Goal: Find specific page/section: Find specific page/section

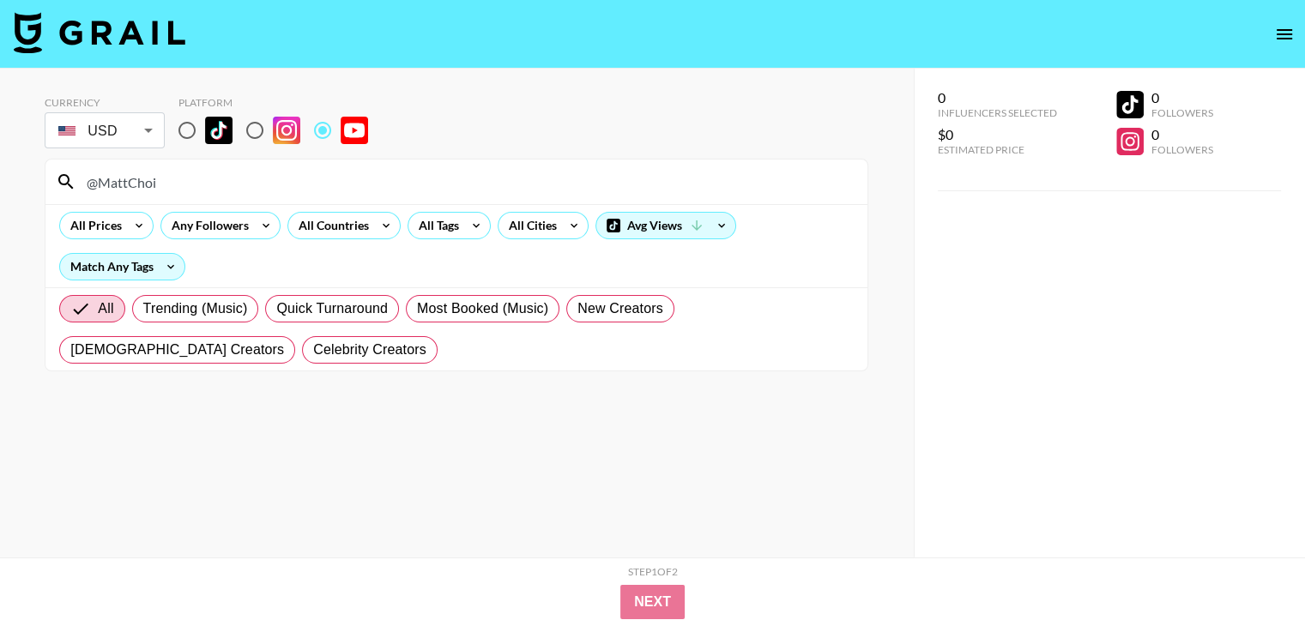
click at [422, 179] on input "@MattChoi" at bounding box center [466, 181] width 781 height 27
paste input "ovesmethod"
click at [462, 172] on input "@Movesmethod" at bounding box center [466, 181] width 781 height 27
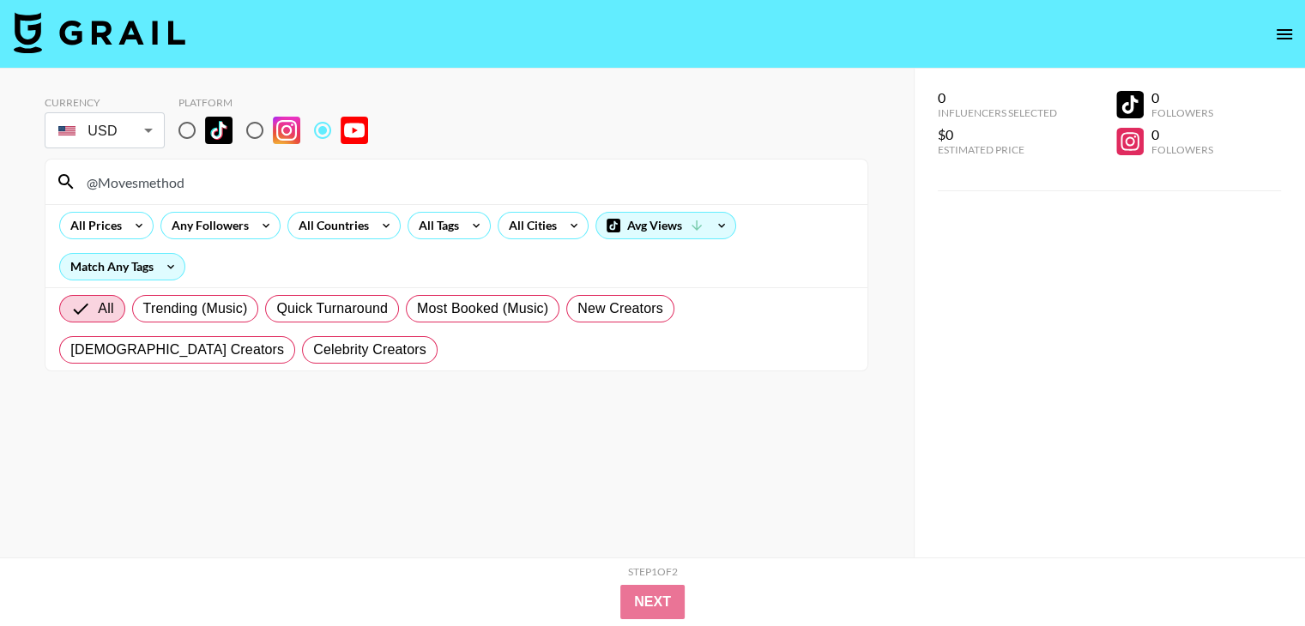
click at [462, 172] on input "@Movesmethod" at bounding box center [466, 181] width 781 height 27
paste input "DrLivingo"
click at [446, 176] on input "@DrLivingood" at bounding box center [466, 181] width 781 height 27
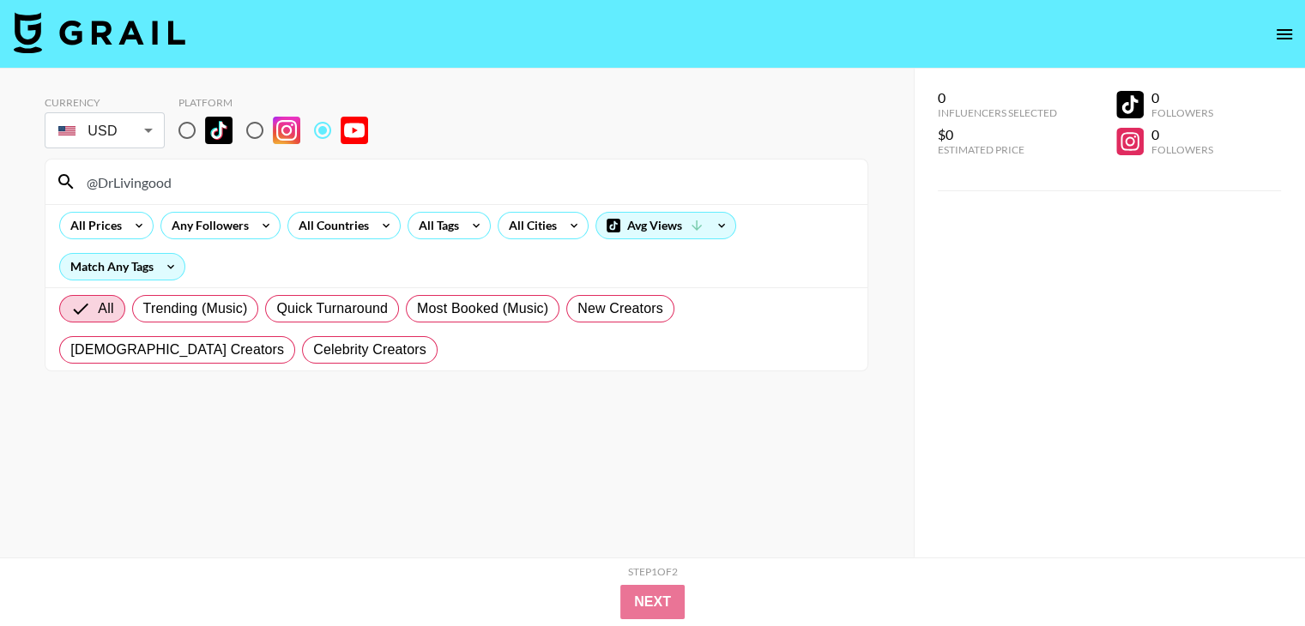
click at [446, 176] on input "@DrLivingood" at bounding box center [466, 181] width 781 height 27
paste input "drjonsaunders"
click at [463, 186] on input "@drjonsaunders" at bounding box center [466, 181] width 781 height 27
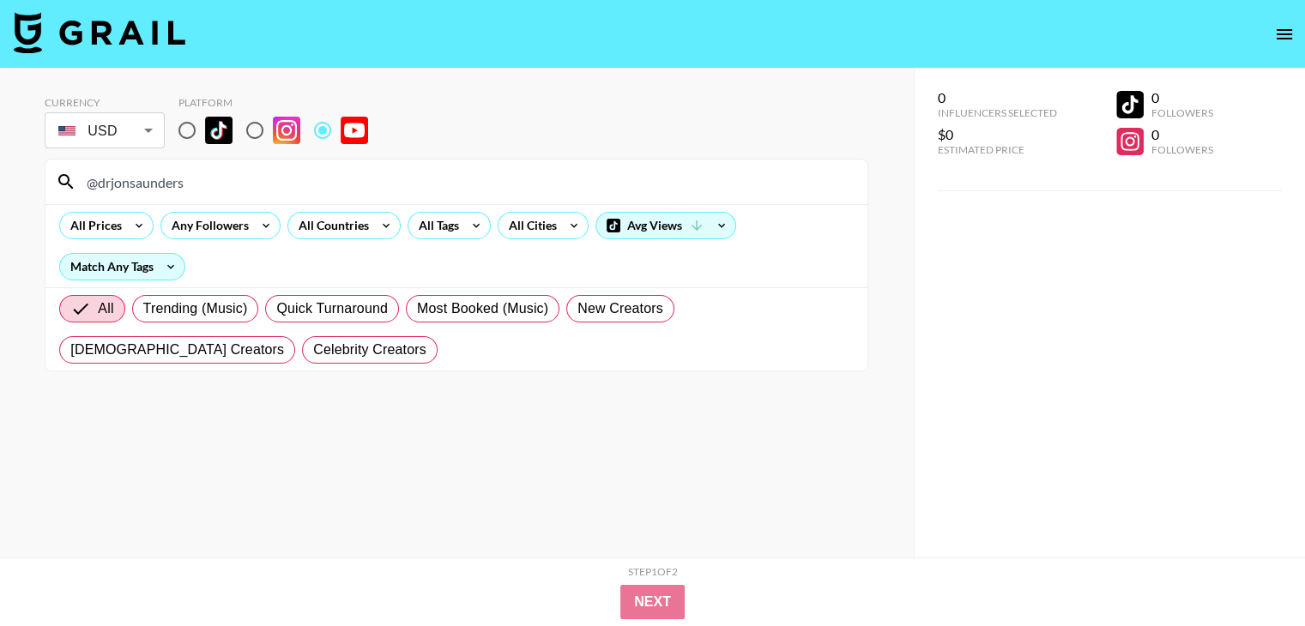
paste input "TomNashTV"
click at [487, 176] on input "@TomNashTV" at bounding box center [466, 181] width 781 height 27
paste input "arthritisadventure"
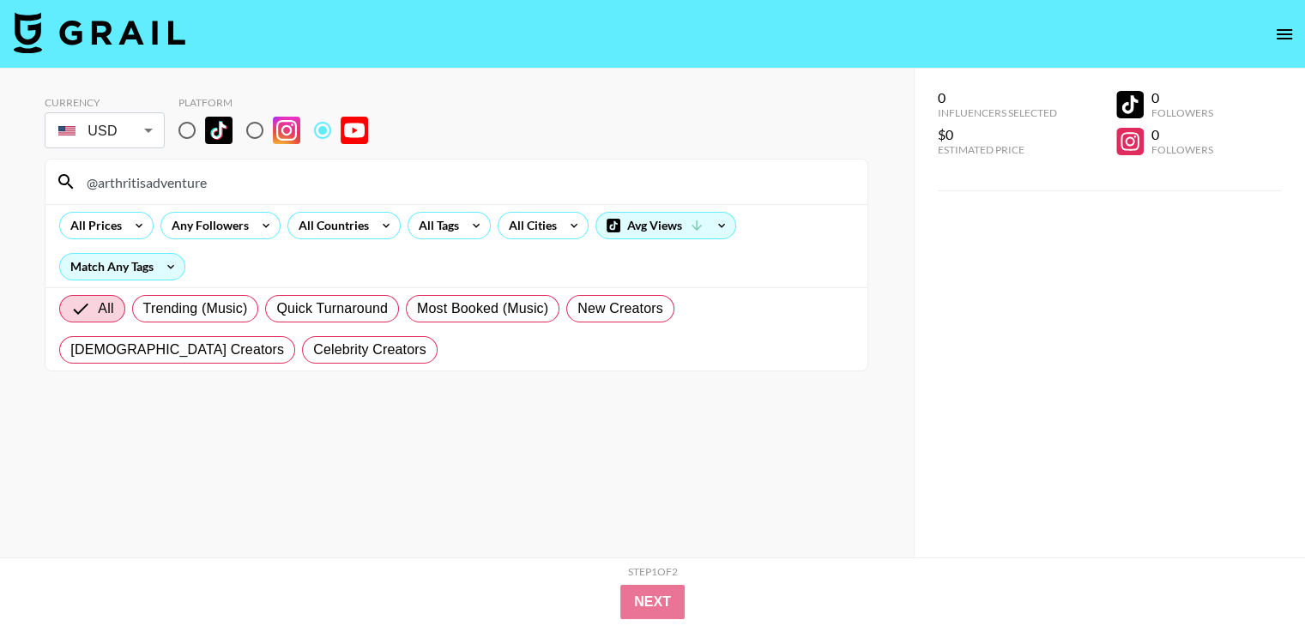
type input "@arthritisadventure"
